Goal: Task Accomplishment & Management: Manage account settings

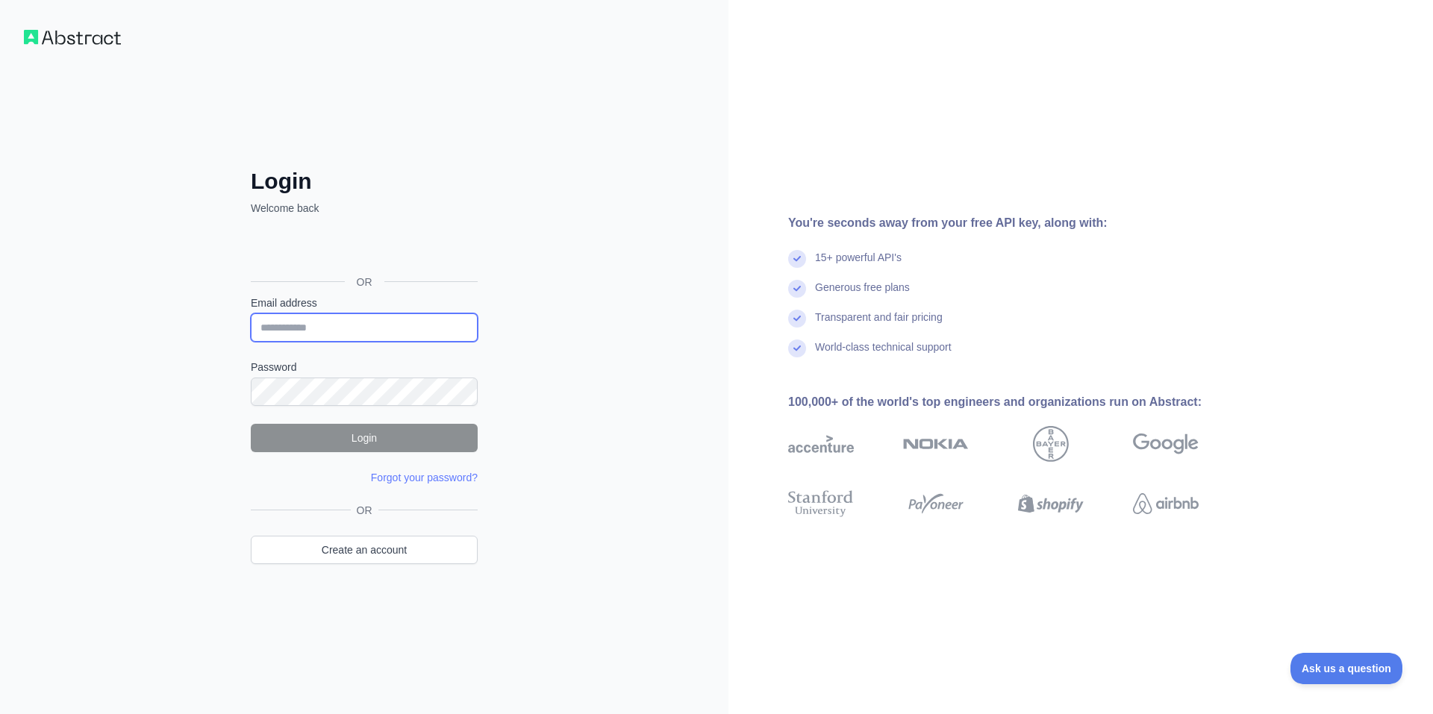
click at [336, 322] on input "Email address" at bounding box center [364, 327] width 227 height 28
type input "**********"
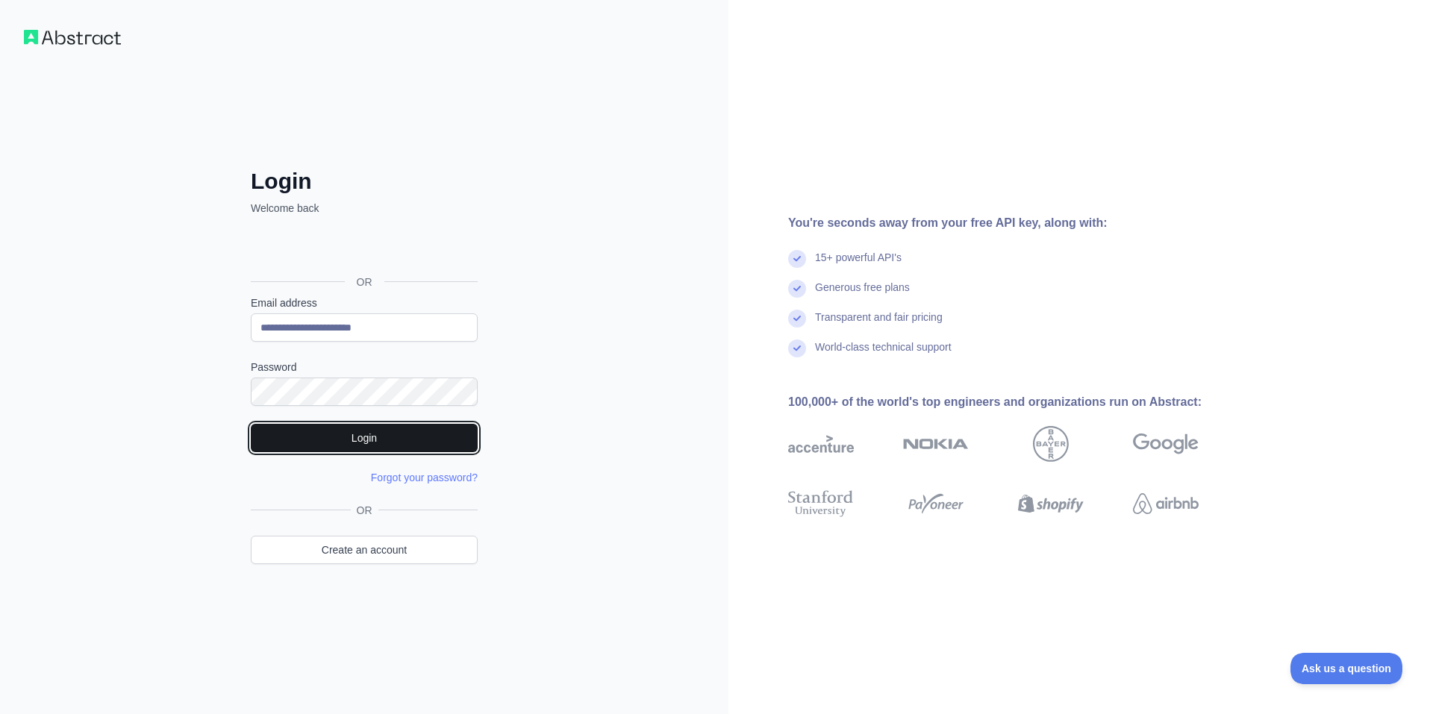
click at [349, 432] on button "Login" at bounding box center [364, 438] width 227 height 28
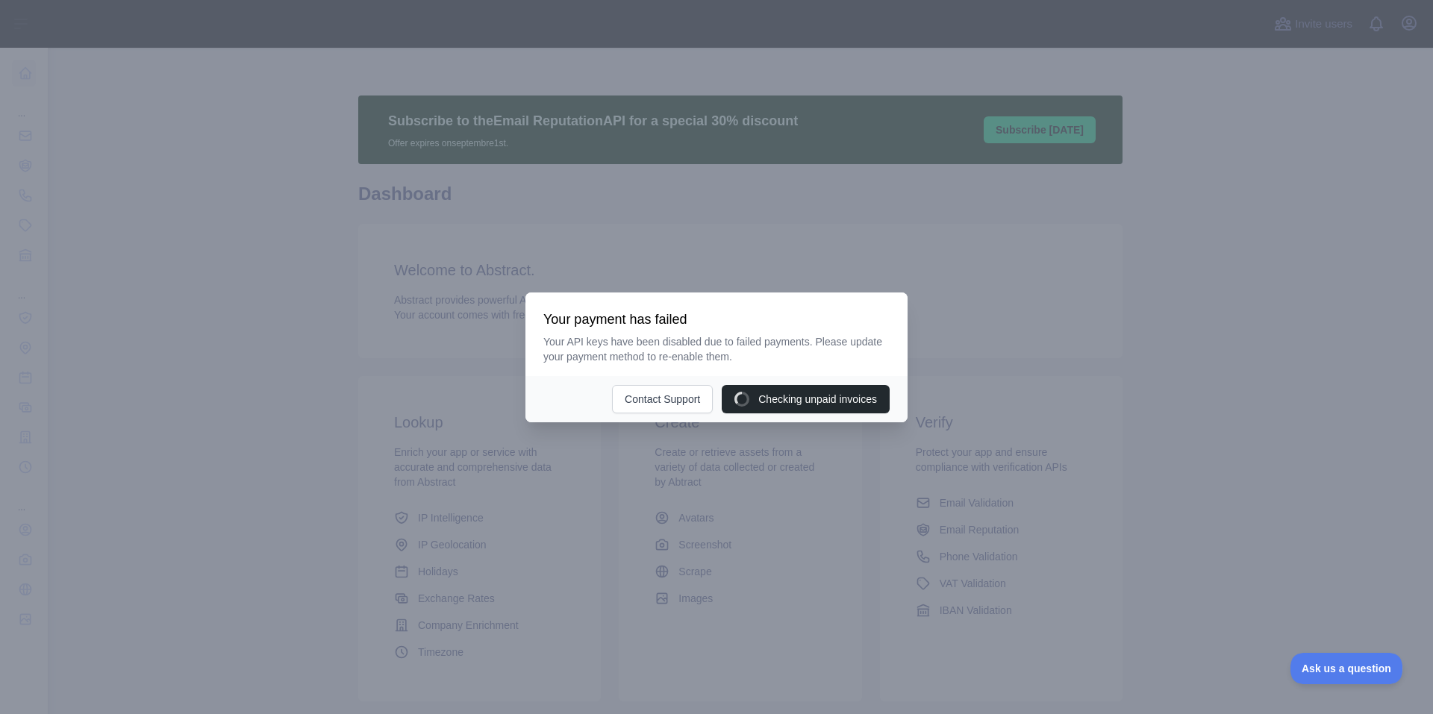
drag, startPoint x: 544, startPoint y: 325, endPoint x: 749, endPoint y: 288, distance: 207.7
click at [749, 288] on div "​ Your payment has failed Your API keys have been disabled due to failed paymen…" at bounding box center [716, 357] width 1433 height 714
click at [752, 309] on div "Your payment has failed Your API keys have been disabled due to failed payments…" at bounding box center [716, 335] width 382 height 84
click at [781, 449] on div at bounding box center [716, 357] width 1433 height 714
click at [977, 308] on div at bounding box center [716, 357] width 1433 height 714
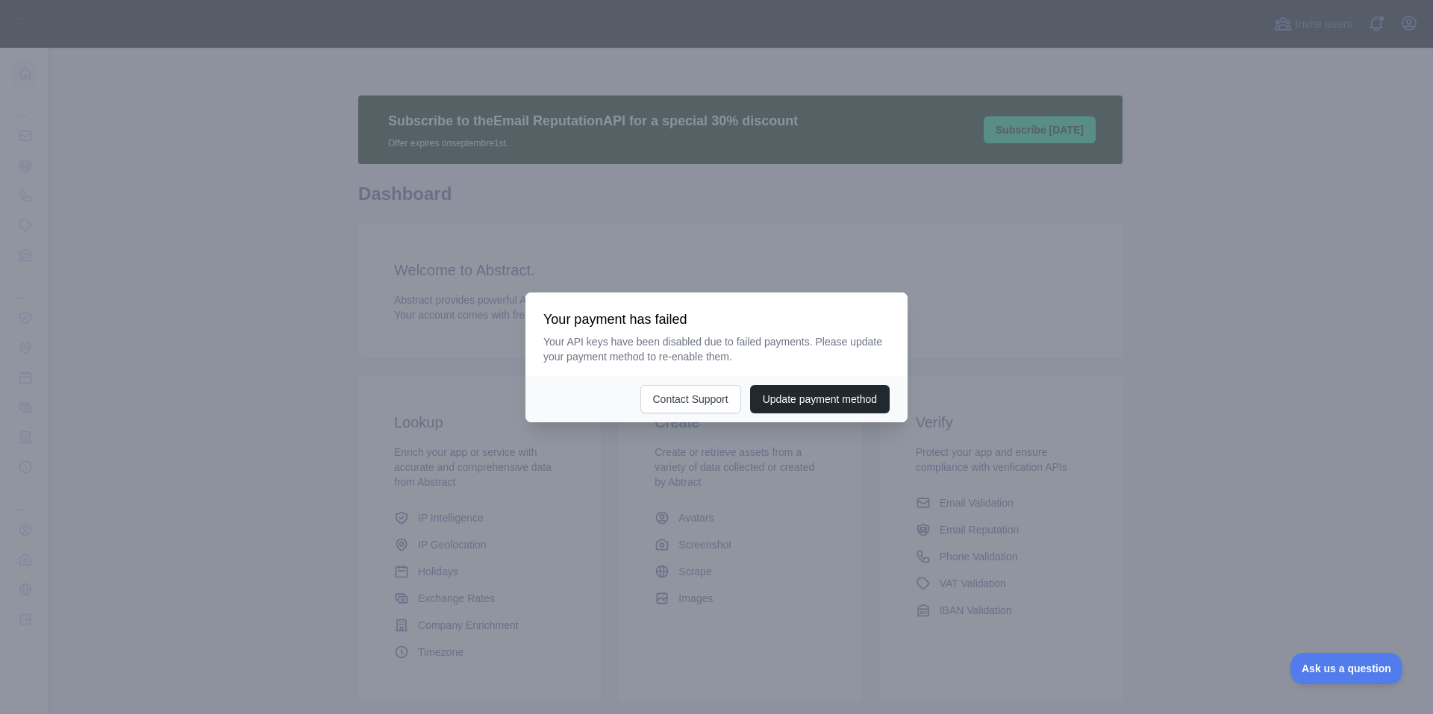
click at [984, 252] on div at bounding box center [716, 357] width 1433 height 714
click at [807, 390] on button "Update payment method" at bounding box center [820, 399] width 140 height 28
